Goal: Transaction & Acquisition: Download file/media

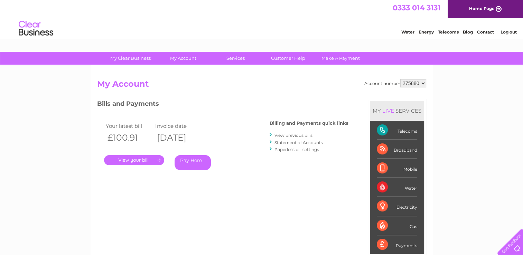
click at [279, 136] on link "View previous bills" at bounding box center [294, 135] width 38 height 5
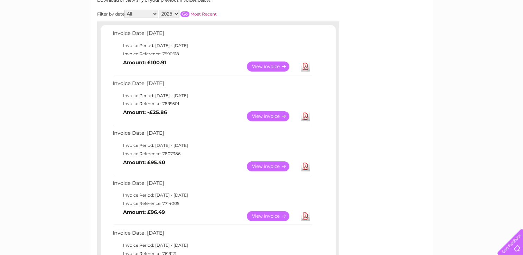
scroll to position [104, 0]
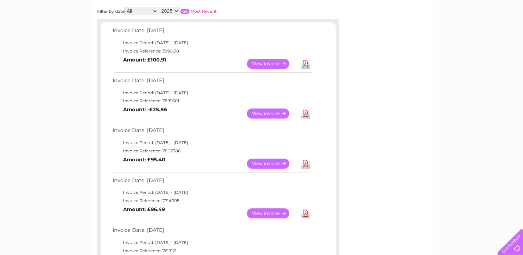
click at [270, 112] on link "View" at bounding box center [272, 114] width 51 height 10
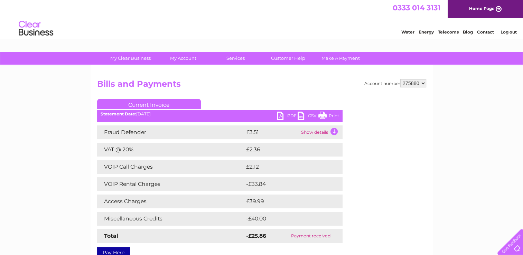
click at [287, 114] on link "PDF" at bounding box center [287, 117] width 21 height 10
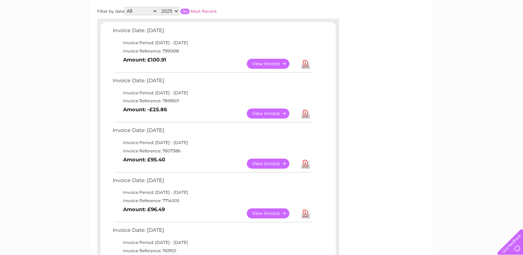
click at [254, 63] on link "View" at bounding box center [272, 64] width 51 height 10
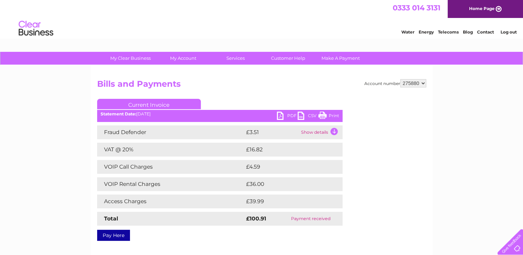
click at [285, 118] on link "PDF" at bounding box center [287, 117] width 21 height 10
